Goal: Task Accomplishment & Management: Complete application form

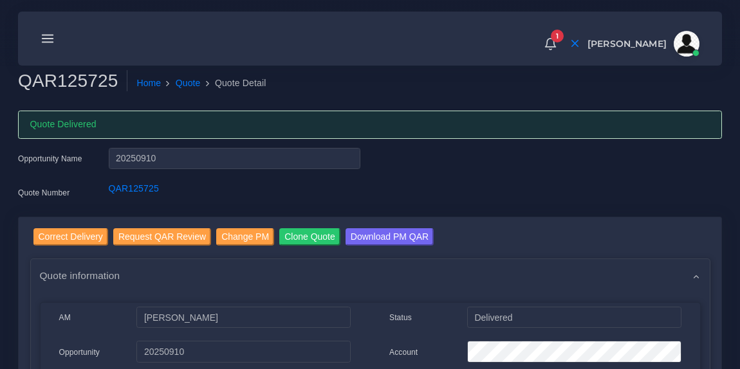
scroll to position [225, 0]
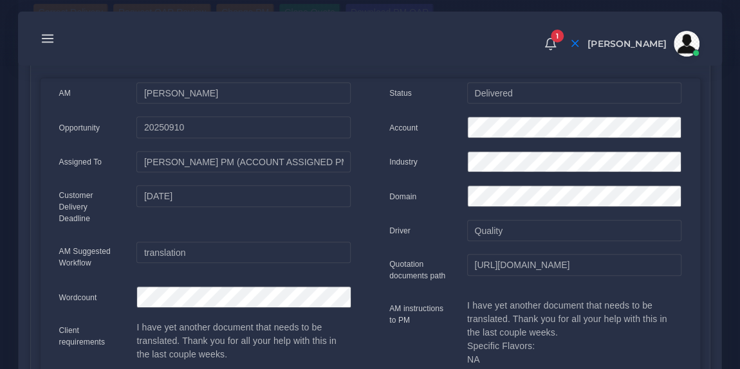
click at [44, 39] on line at bounding box center [47, 39] width 11 height 0
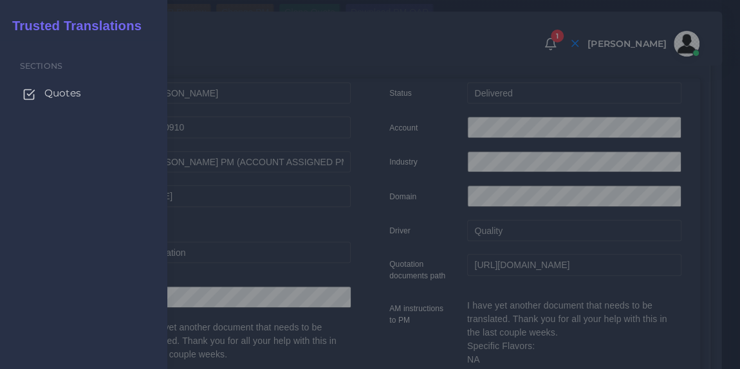
click at [57, 95] on span "Quotes" at bounding box center [62, 93] width 37 height 14
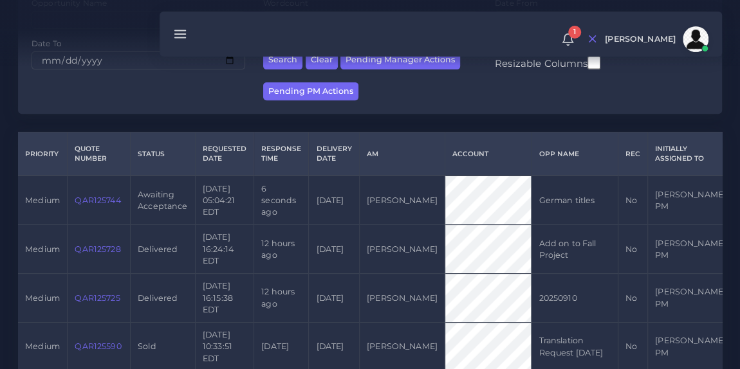
scroll to position [228, 0]
click at [100, 199] on link "QAR125744" at bounding box center [98, 200] width 46 height 10
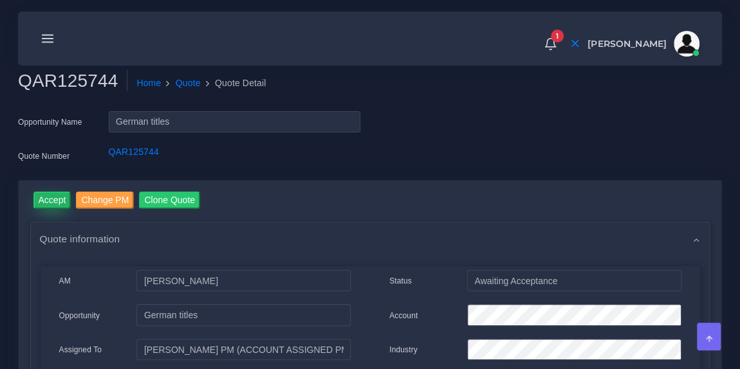
click at [48, 199] on input "Accept" at bounding box center [52, 200] width 38 height 17
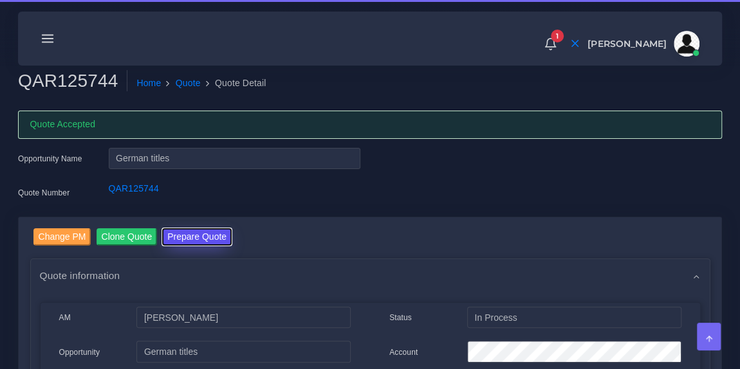
click at [212, 235] on button "Prepare Quote" at bounding box center [196, 236] width 69 height 17
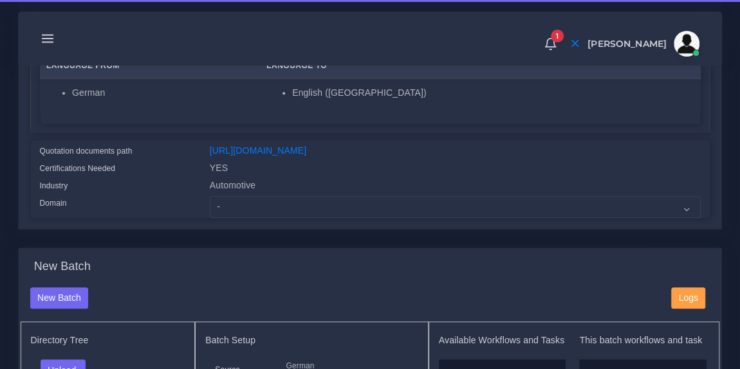
scroll to position [262, 0]
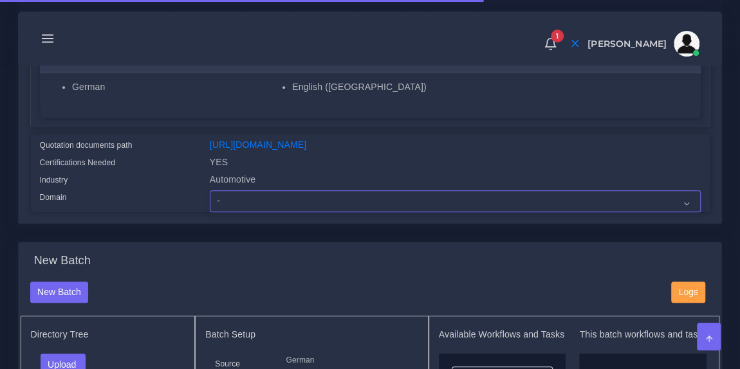
click at [255, 212] on select "- Advertising and Media Agriculture, Forestry and Fishing Architecture, Buildin…" at bounding box center [455, 201] width 491 height 22
select select "Automotive"
click at [210, 199] on select "- Advertising and Media Agriculture, Forestry and Fishing Architecture, Buildin…" at bounding box center [455, 201] width 491 height 22
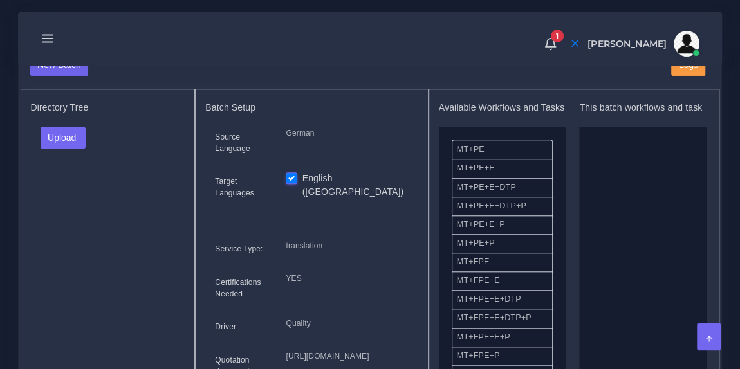
scroll to position [495, 0]
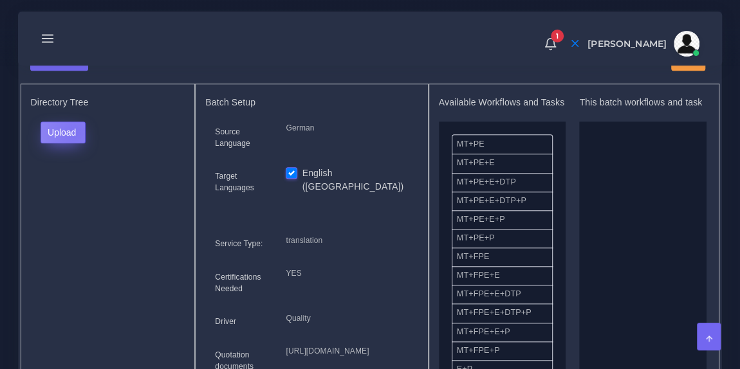
click at [74, 140] on button "Upload" at bounding box center [64, 133] width 46 height 22
click at [71, 188] on label "Files" at bounding box center [85, 180] width 89 height 16
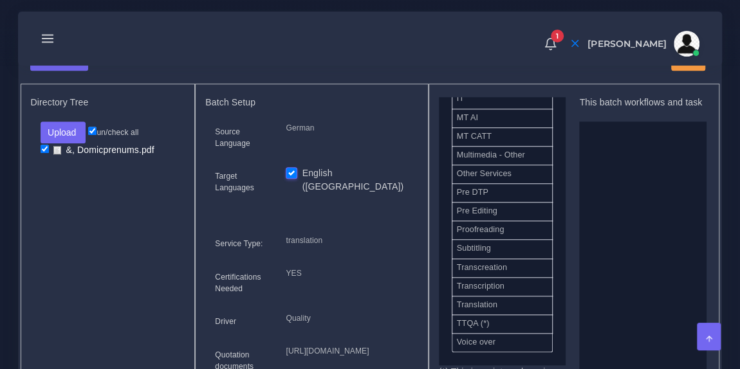
scroll to position [636, 0]
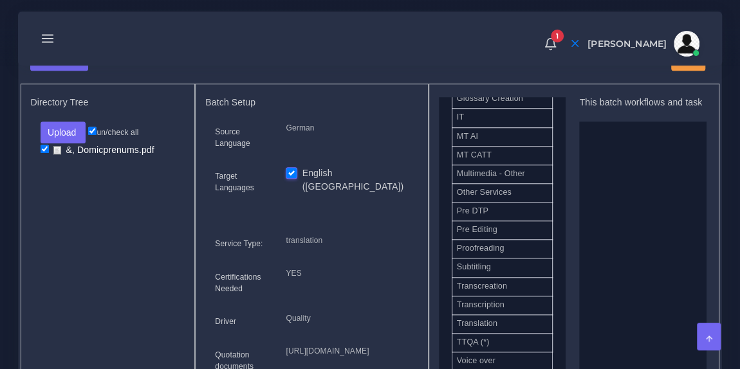
drag, startPoint x: 511, startPoint y: 310, endPoint x: 635, endPoint y: 236, distance: 144.5
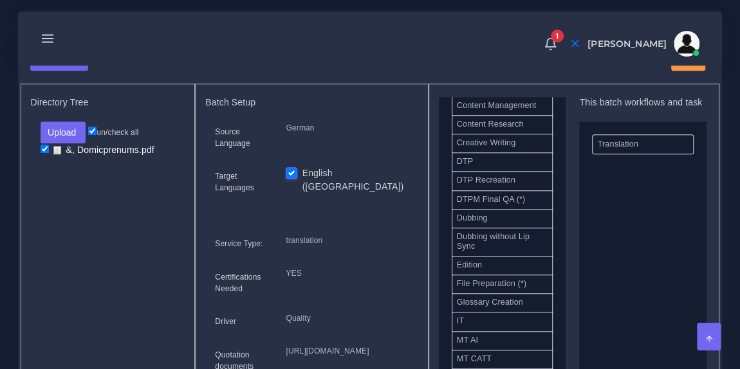
scroll to position [431, 0]
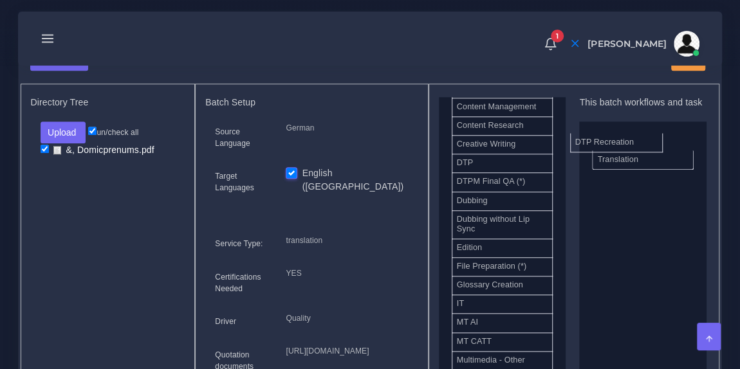
drag, startPoint x: 519, startPoint y: 196, endPoint x: 646, endPoint y: 150, distance: 135.5
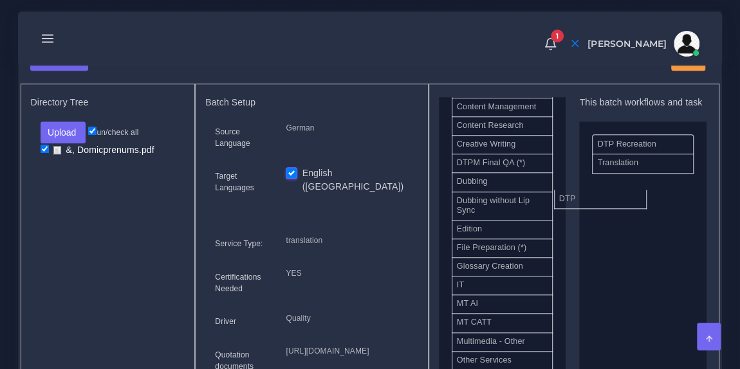
drag, startPoint x: 528, startPoint y: 173, endPoint x: 641, endPoint y: 208, distance: 118.4
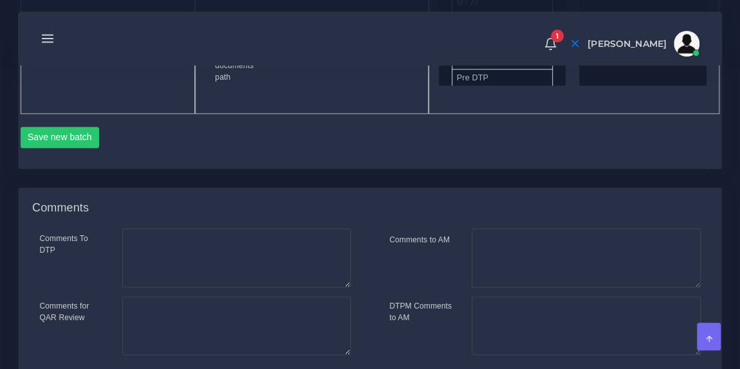
scroll to position [854, 0]
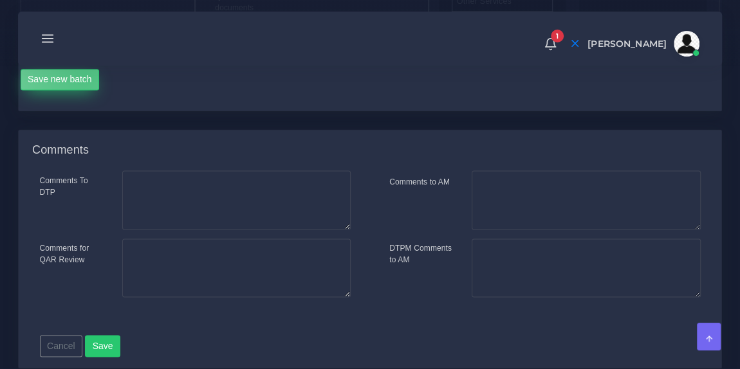
click at [83, 91] on button "Save new batch" at bounding box center [60, 80] width 79 height 22
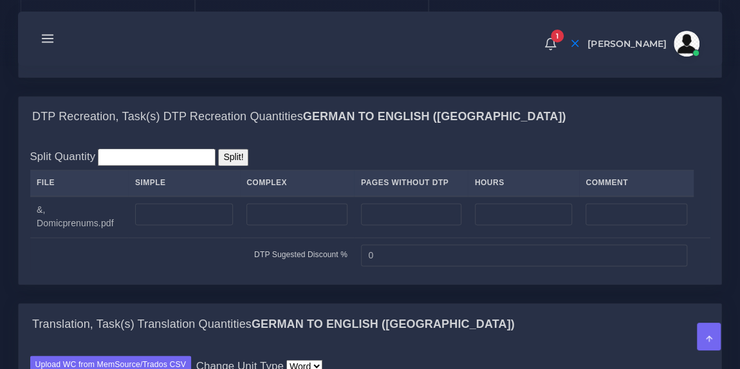
scroll to position [935, 0]
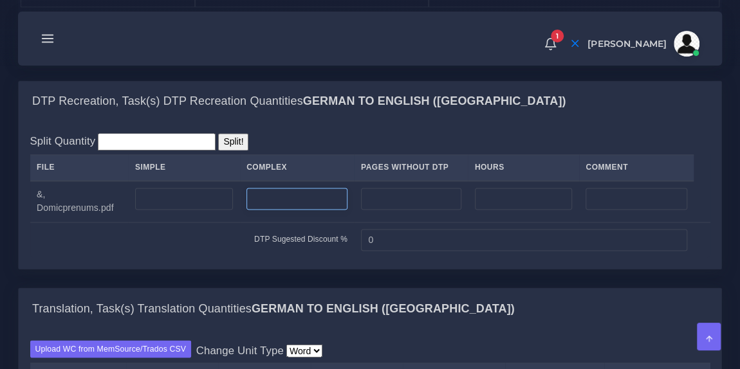
click at [273, 210] on input "number" at bounding box center [296, 199] width 101 height 22
type input "3"
type input "4"
click at [288, 195] on div "Split Quantity Split! File Simple Complex Pages Without DTP Hours Comment &, Do…" at bounding box center [370, 195] width 680 height 124
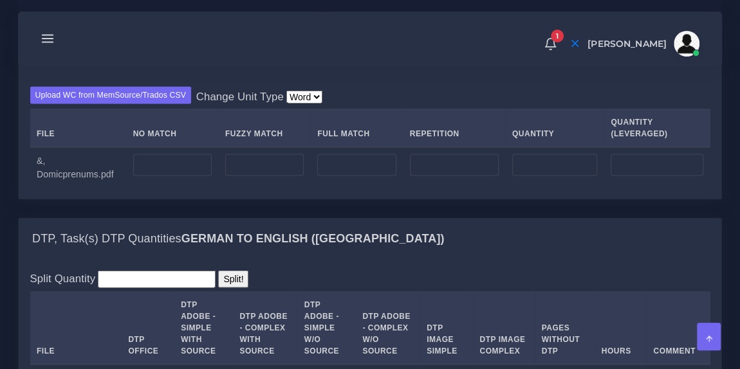
scroll to position [1200, 0]
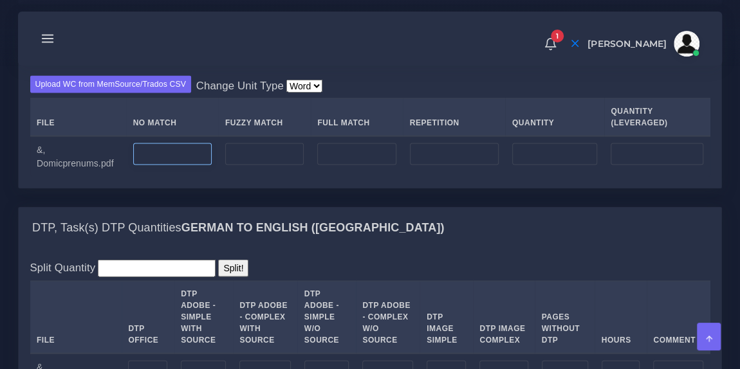
click at [172, 165] on input "number" at bounding box center [172, 154] width 78 height 22
type input "400"
click at [278, 188] on div "Upload WC from MemSource/Trados CSV Change Unit Type Word File No Match Fuzzy M…" at bounding box center [370, 126] width 703 height 124
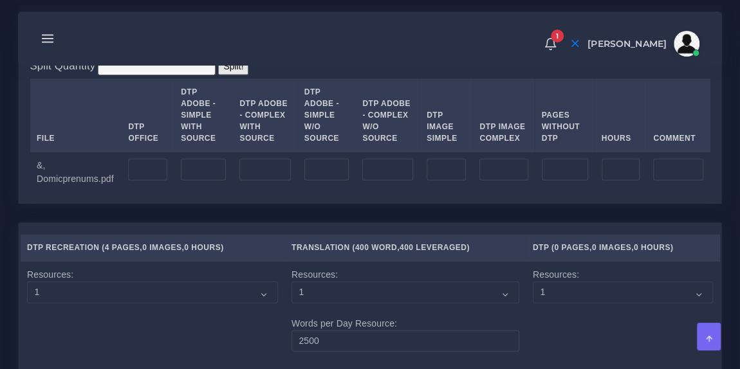
scroll to position [1405, 0]
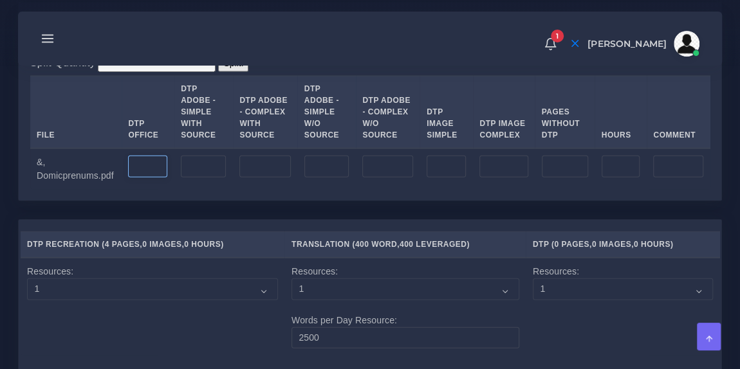
click at [140, 178] on input "number" at bounding box center [147, 167] width 39 height 22
type input "4"
click at [185, 190] on td at bounding box center [203, 169] width 59 height 41
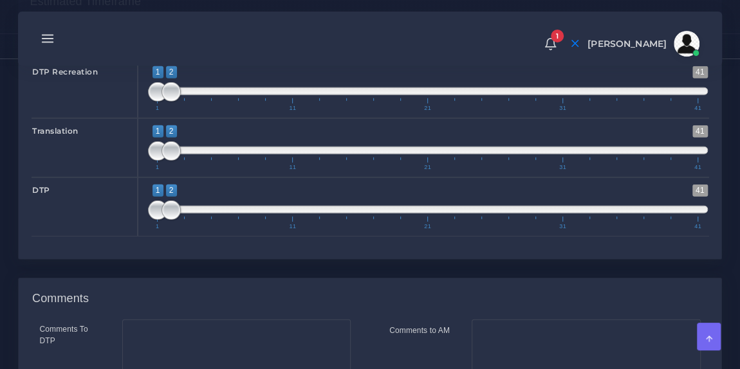
scroll to position [1784, 0]
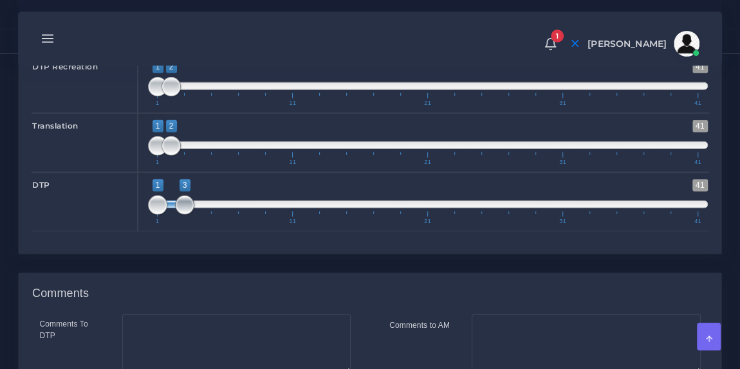
drag, startPoint x: 170, startPoint y: 259, endPoint x: 192, endPoint y: 259, distance: 21.9
click at [192, 215] on span at bounding box center [184, 205] width 19 height 19
type input "1;3"
drag, startPoint x: 197, startPoint y: 260, endPoint x: 185, endPoint y: 262, distance: 12.4
click at [185, 215] on span at bounding box center [184, 205] width 19 height 19
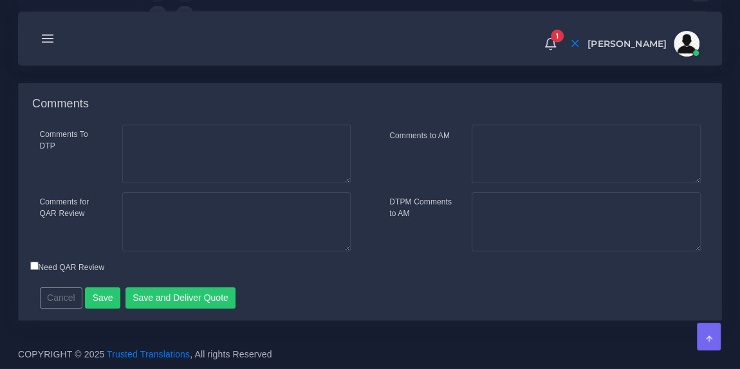
scroll to position [2026, 0]
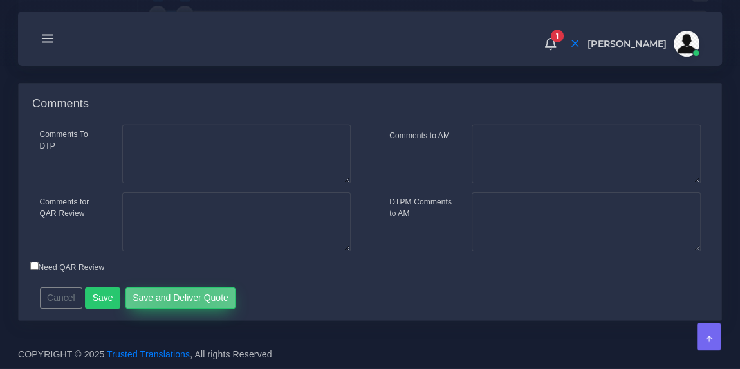
click at [176, 297] on button "Save and Deliver Quote" at bounding box center [180, 299] width 111 height 22
